Goal: Navigation & Orientation: Find specific page/section

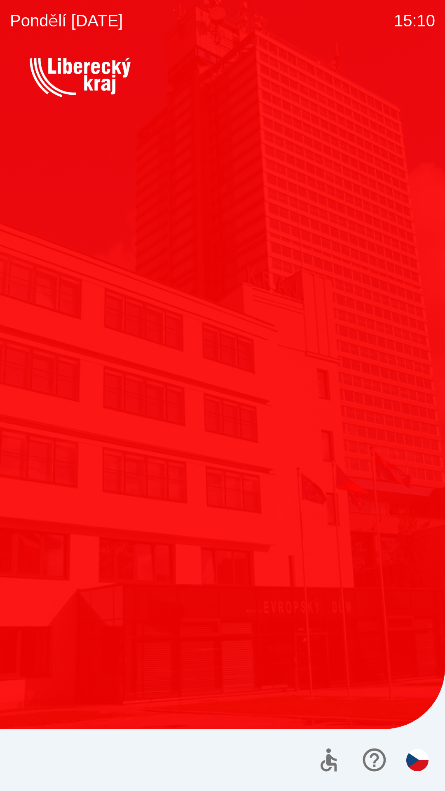
click at [153, 447] on button "Kotlíkové dotace" at bounding box center [124, 405] width 189 height 124
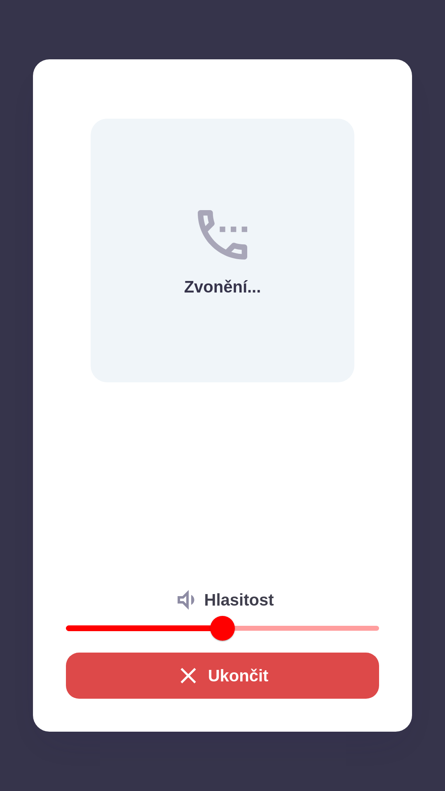
click at [208, 688] on button "Ukončit" at bounding box center [222, 675] width 313 height 46
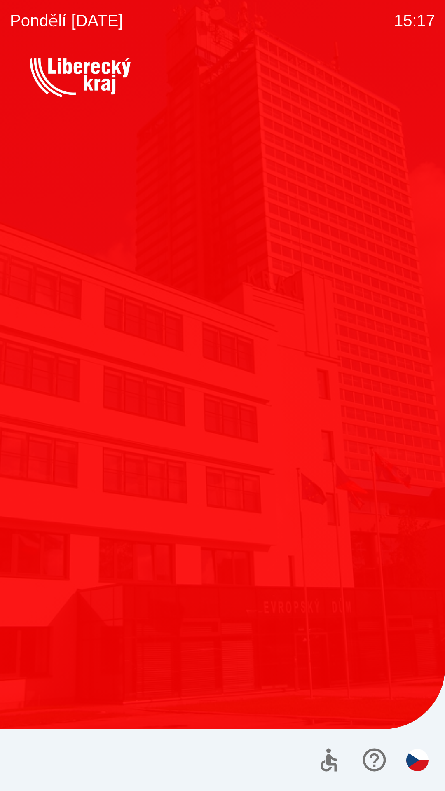
click at [384, 558] on div "Vítejte Jak vám mohu pomoci? Plánovaná schůzka Společnosti Kotlíkové dotace Dot…" at bounding box center [222, 335] width 385 height 451
click at [415, 757] on img "button" at bounding box center [417, 760] width 22 height 22
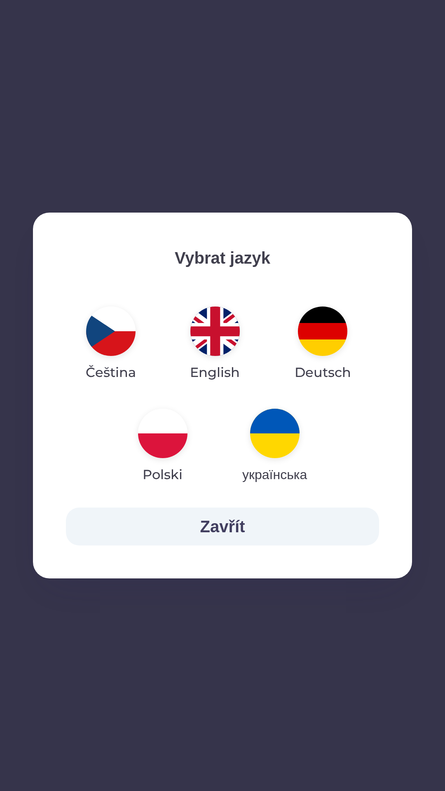
click at [285, 445] on img "button" at bounding box center [274, 432] width 49 height 49
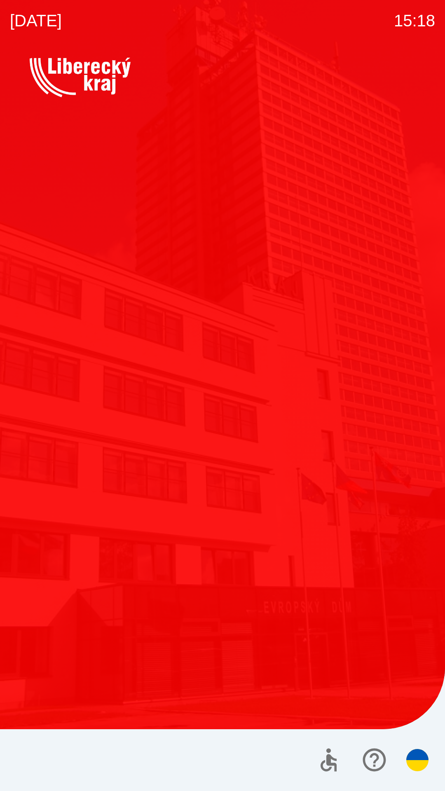
click at [410, 758] on img "button" at bounding box center [417, 760] width 22 height 22
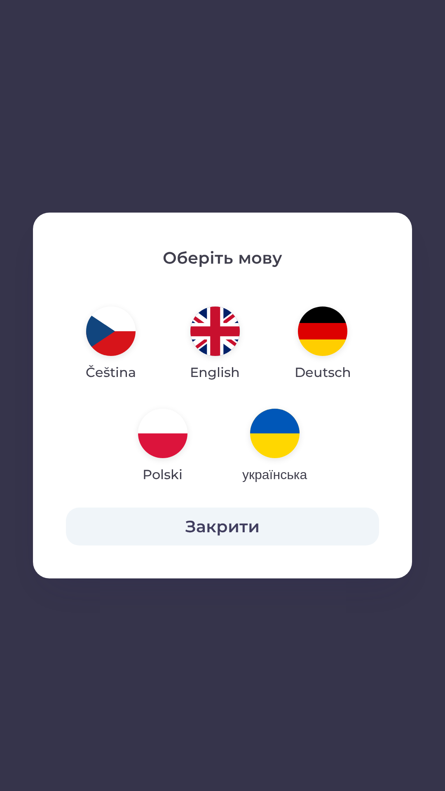
click at [307, 435] on button "українська" at bounding box center [274, 446] width 104 height 89
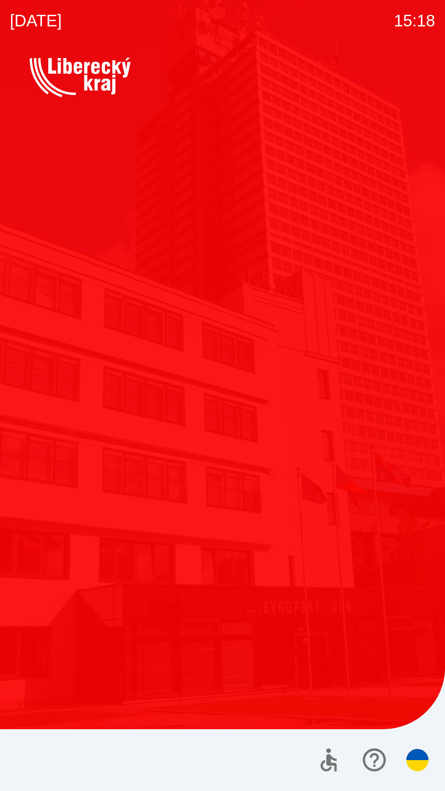
click at [360, 762] on icon "button" at bounding box center [374, 760] width 28 height 28
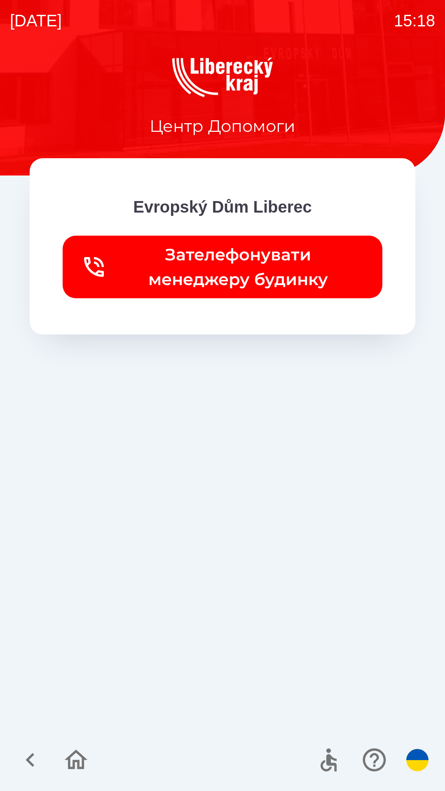
click at [376, 758] on icon "button" at bounding box center [374, 760] width 28 height 28
click at [39, 755] on icon "button" at bounding box center [30, 760] width 28 height 28
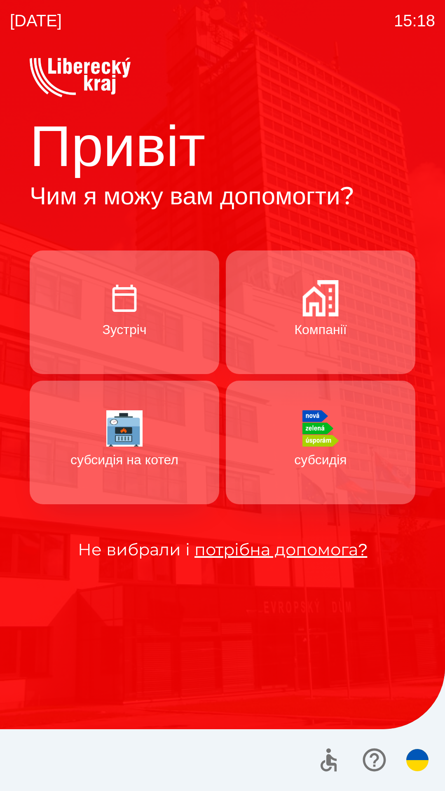
click at [414, 764] on img "button" at bounding box center [417, 760] width 22 height 22
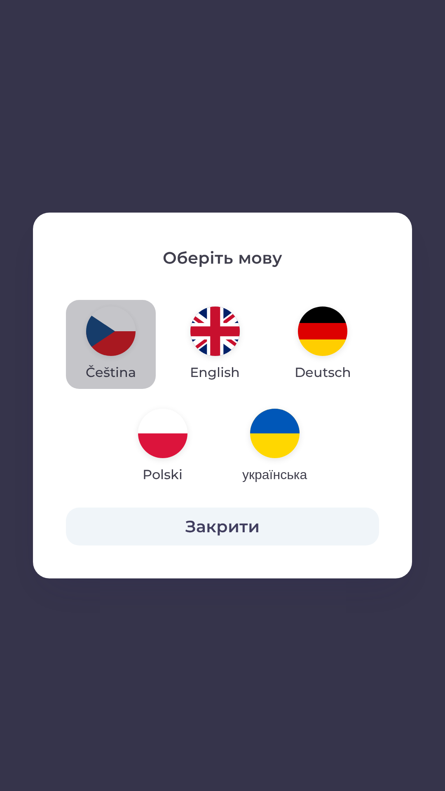
click at [124, 345] on img "button" at bounding box center [110, 330] width 49 height 49
